Goal: Information Seeking & Learning: Stay updated

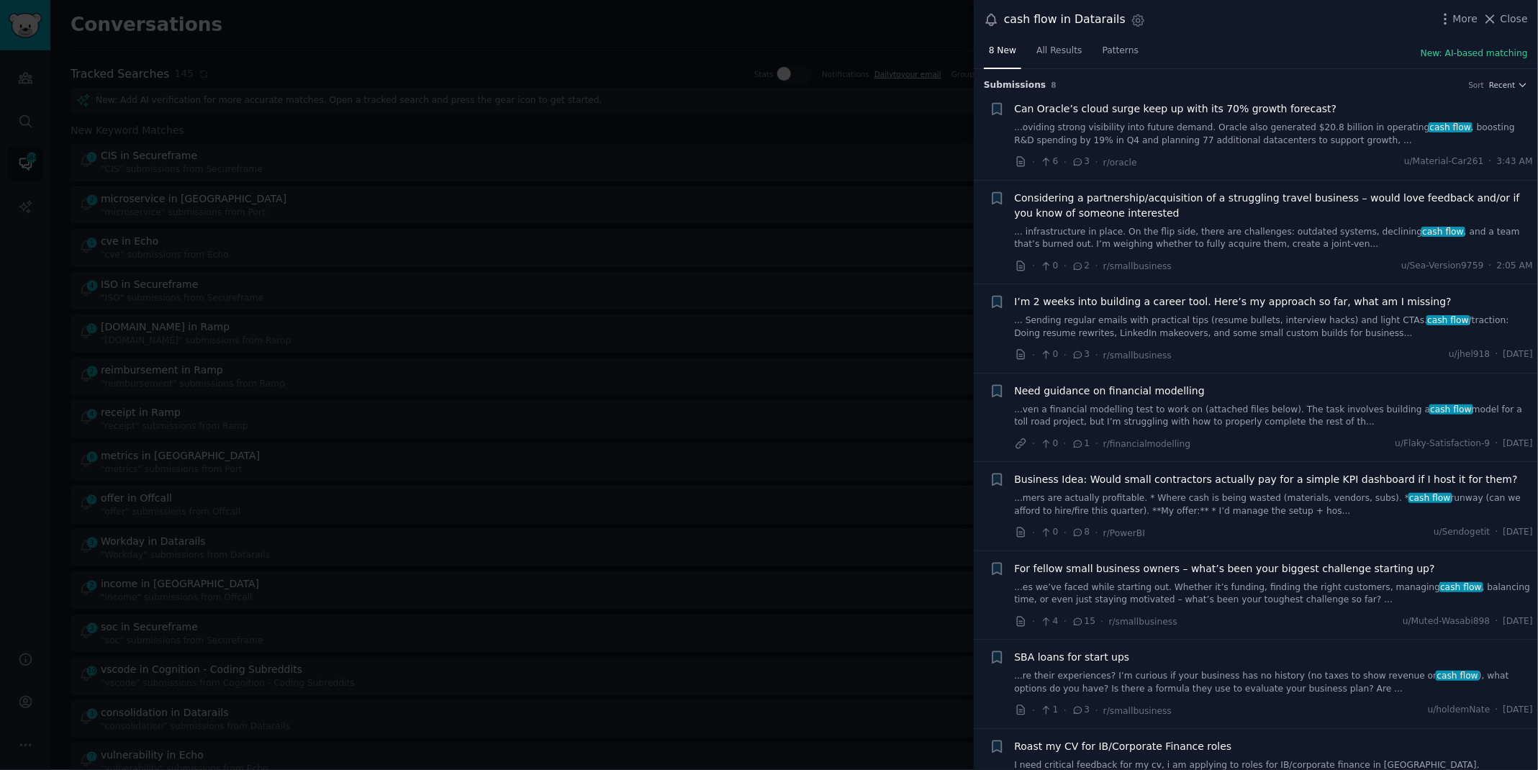
scroll to position [265, 0]
click at [853, 13] on div at bounding box center [769, 385] width 1538 height 770
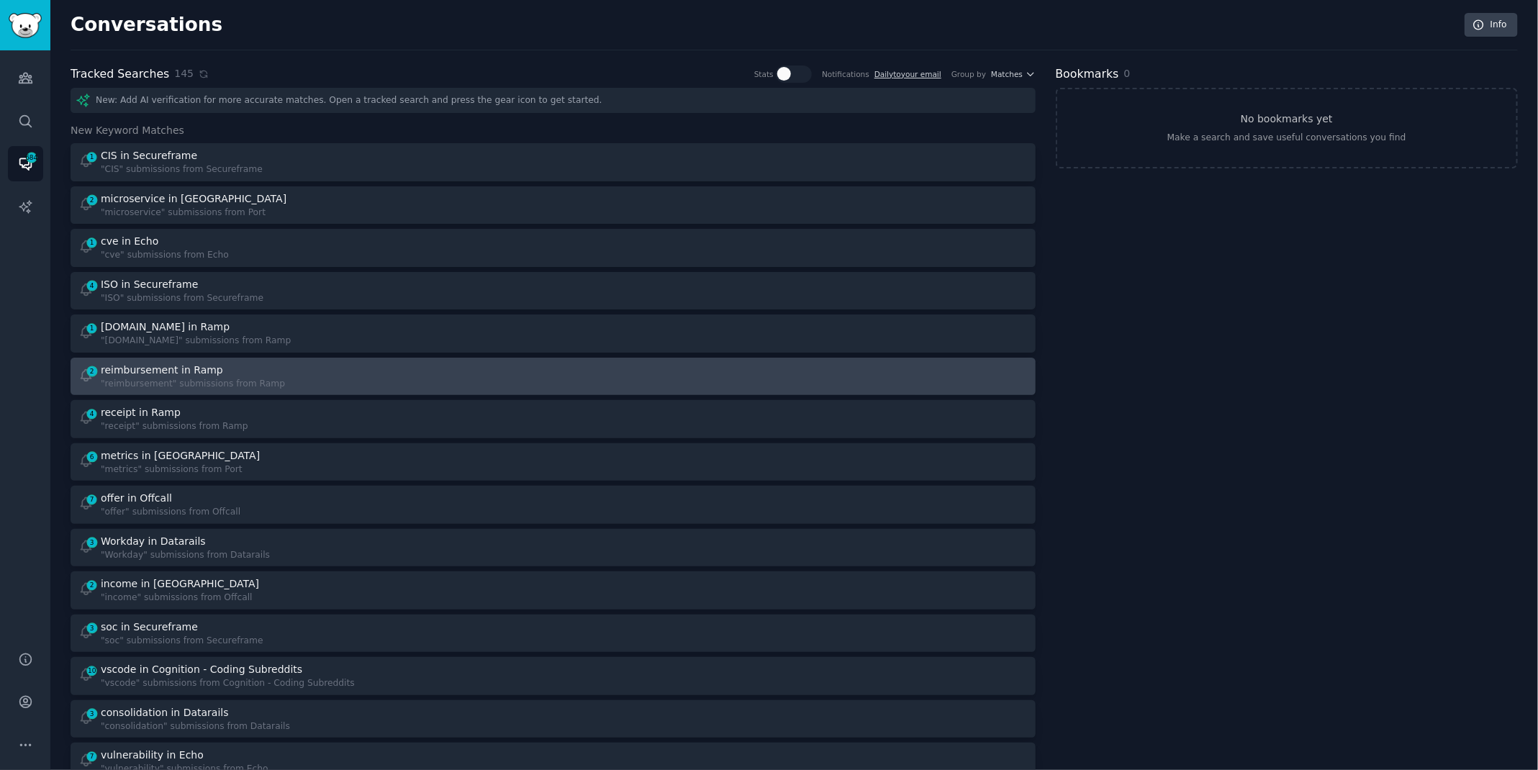
click at [409, 380] on div "2 reimbursement in Ramp "reimbursement" submissions from Ramp" at bounding box center [310, 377] width 465 height 28
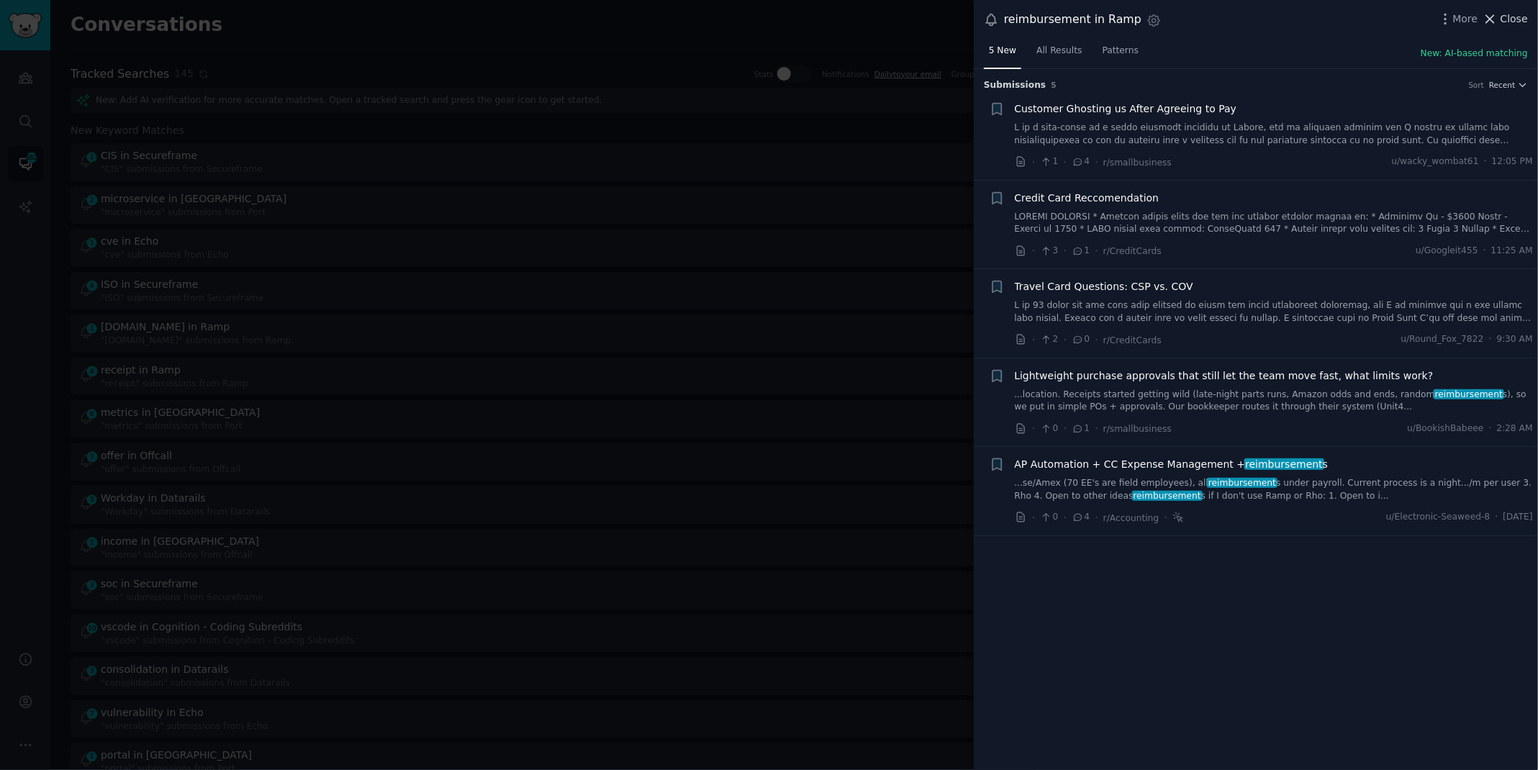
click at [1512, 19] on span "Close" at bounding box center [1513, 19] width 27 height 15
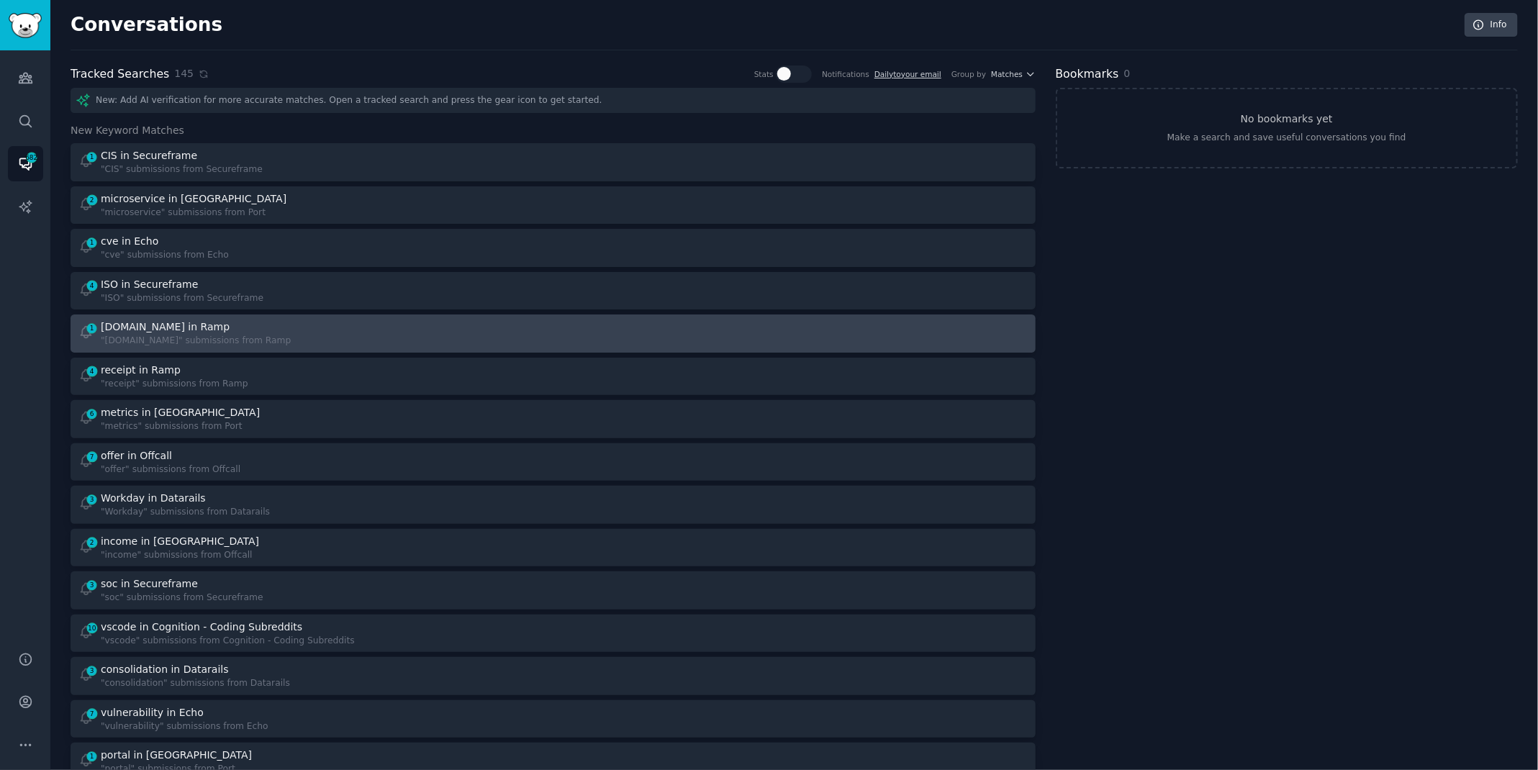
click at [292, 338] on div "1 [DOMAIN_NAME] in Ramp "[DOMAIN_NAME]" submissions from Ramp" at bounding box center [310, 334] width 465 height 28
